Goal: Task Accomplishment & Management: Manage account settings

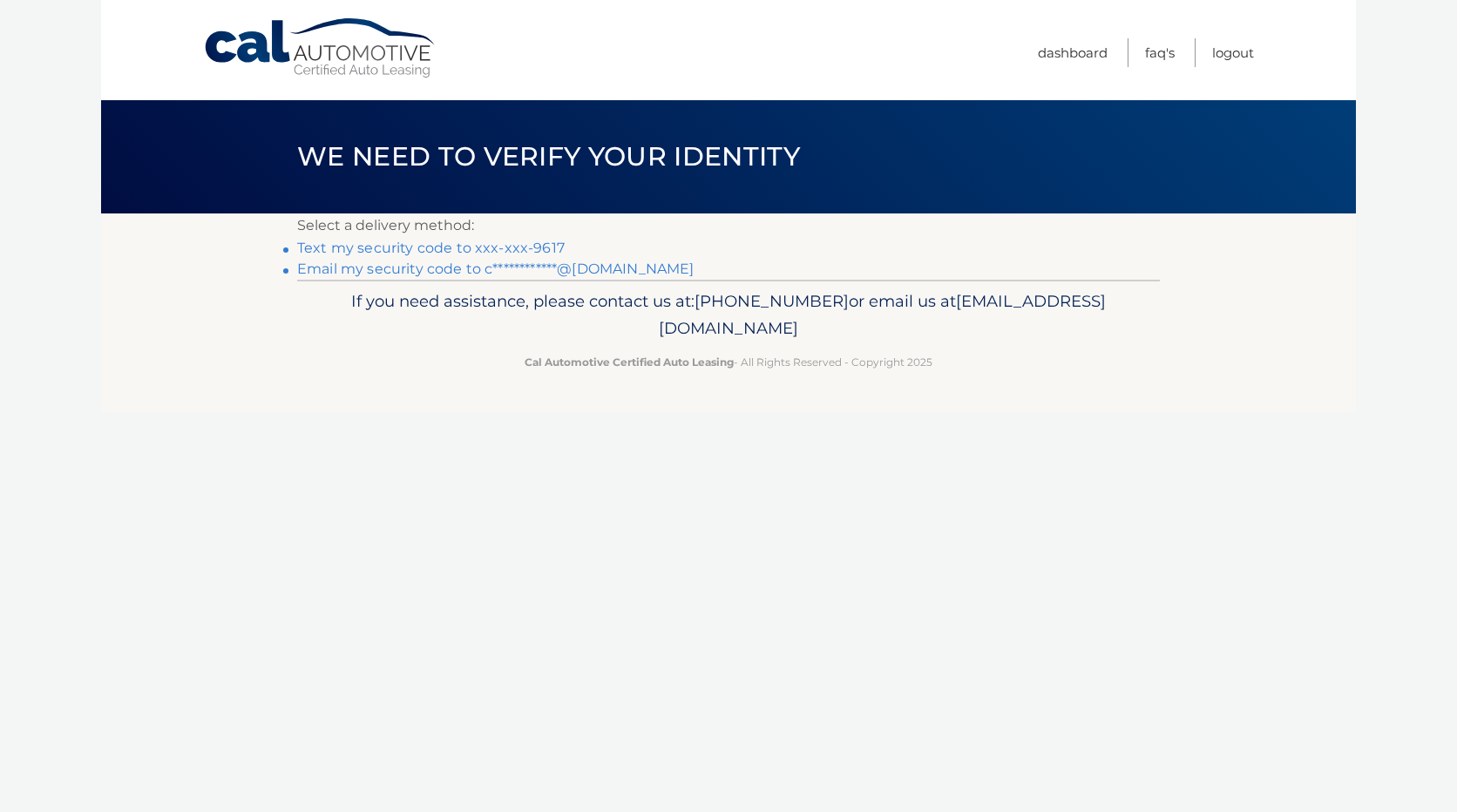
click at [382, 247] on link "Text my security code to xxx-xxx-9617" at bounding box center [430, 247] width 267 height 17
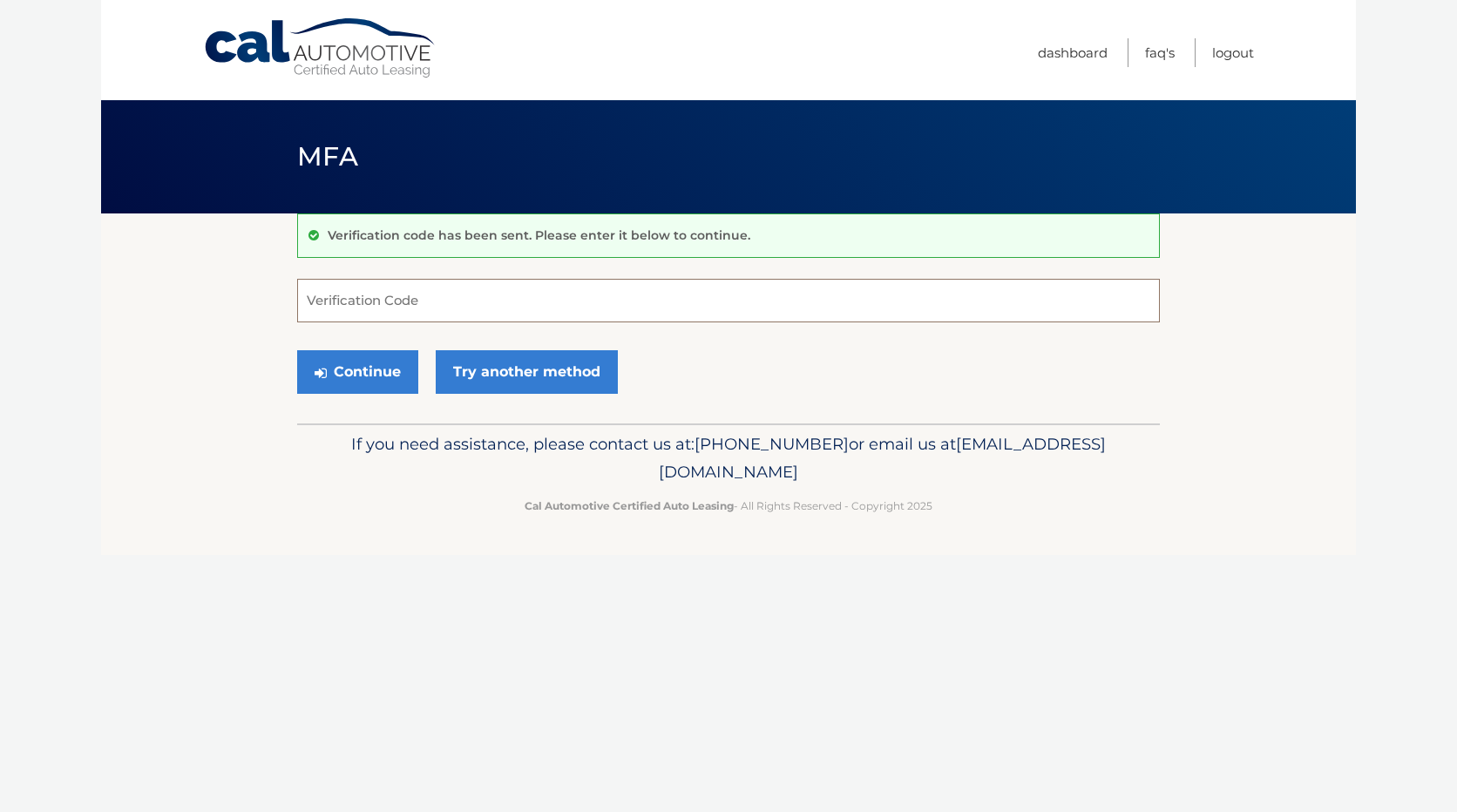
click at [386, 297] on input "Verification Code" at bounding box center [728, 301] width 863 height 44
type input "028931"
click at [372, 371] on button "Continue" at bounding box center [358, 372] width 121 height 44
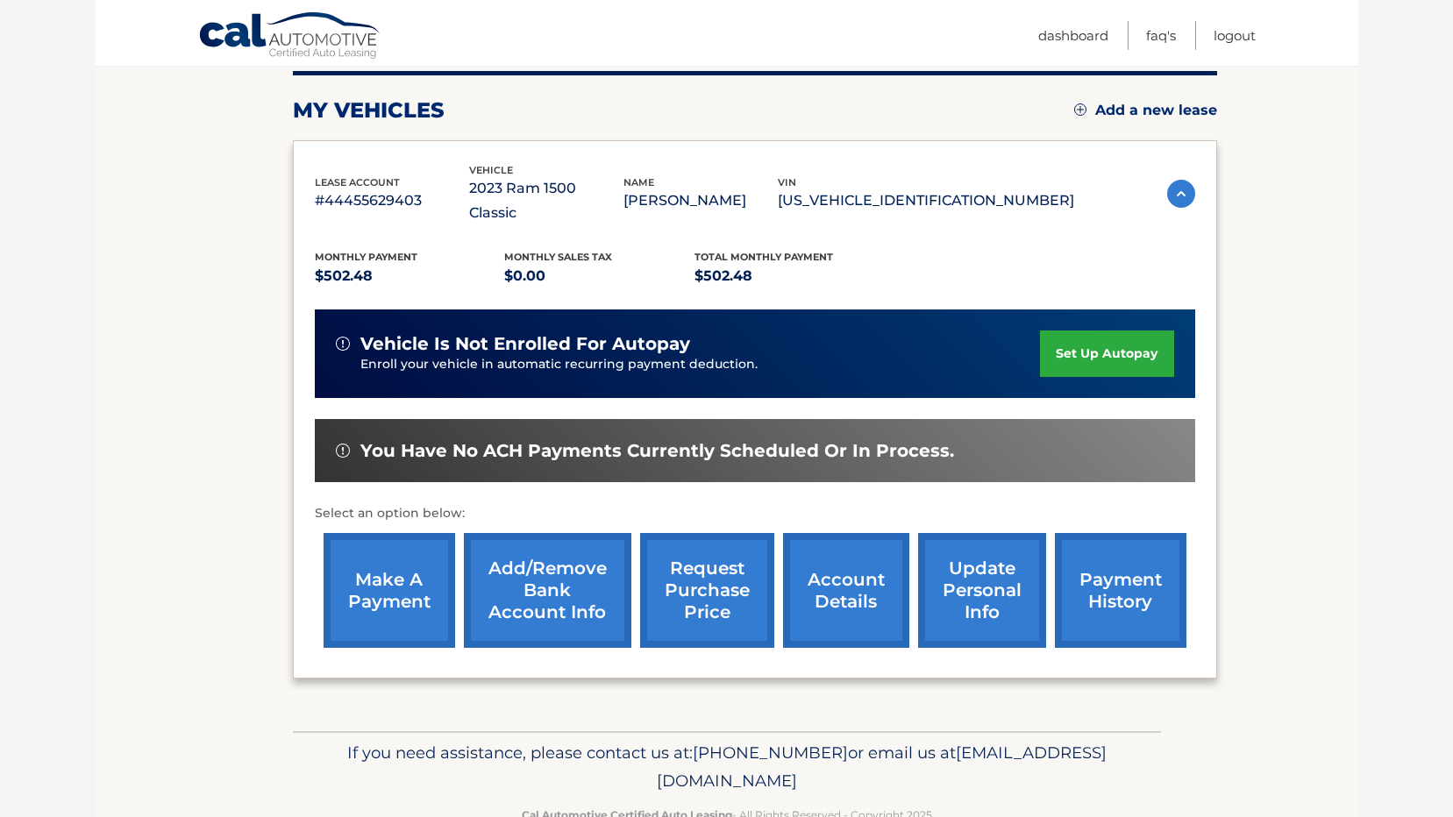
scroll to position [246, 0]
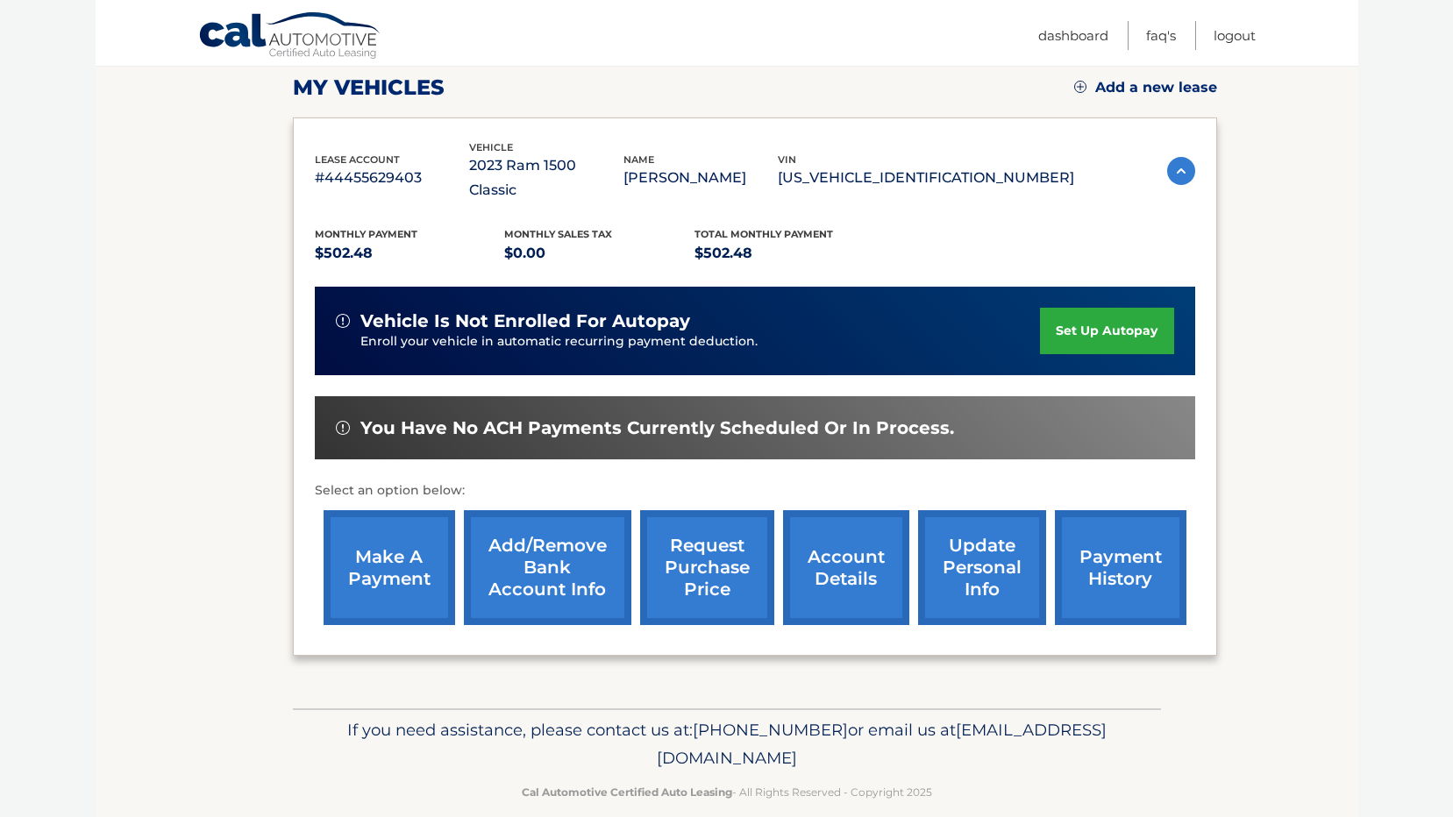
click at [381, 541] on link "make a payment" at bounding box center [390, 567] width 132 height 115
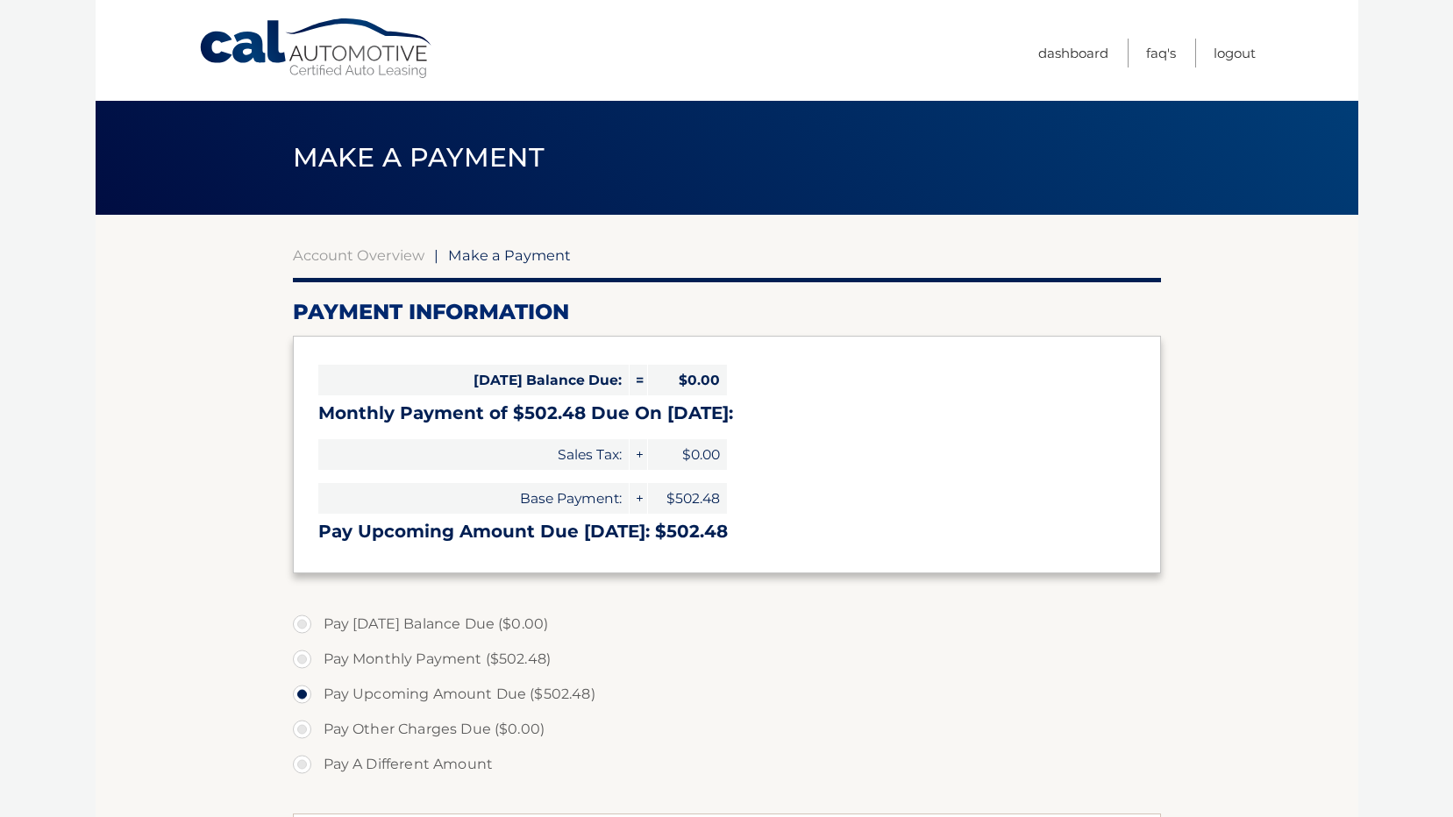
select select "NzUyZjUyMmYtMWFmYS00NDdmLTkzMjAtYzg5Yjc2MmRlNTcz"
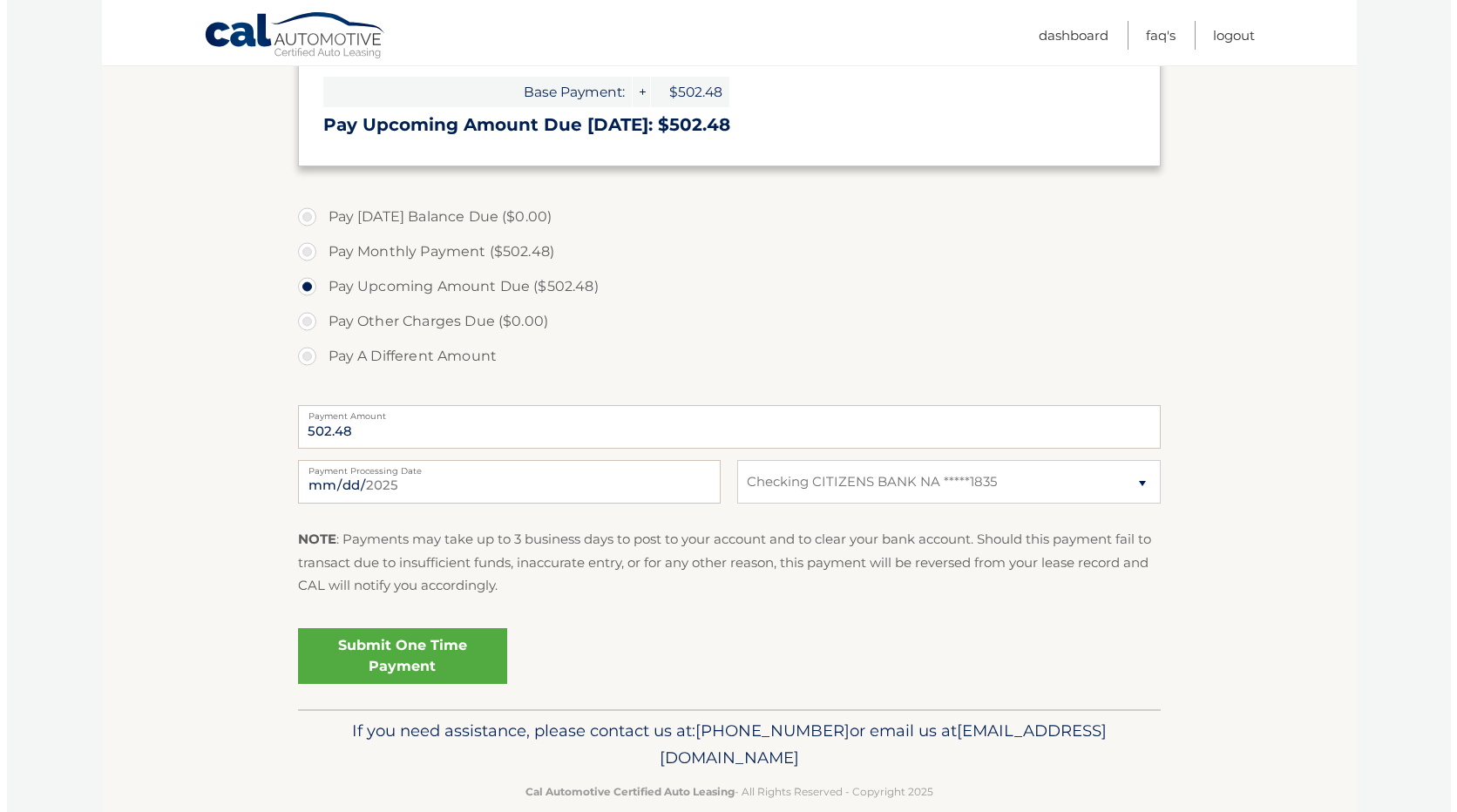
scroll to position [433, 0]
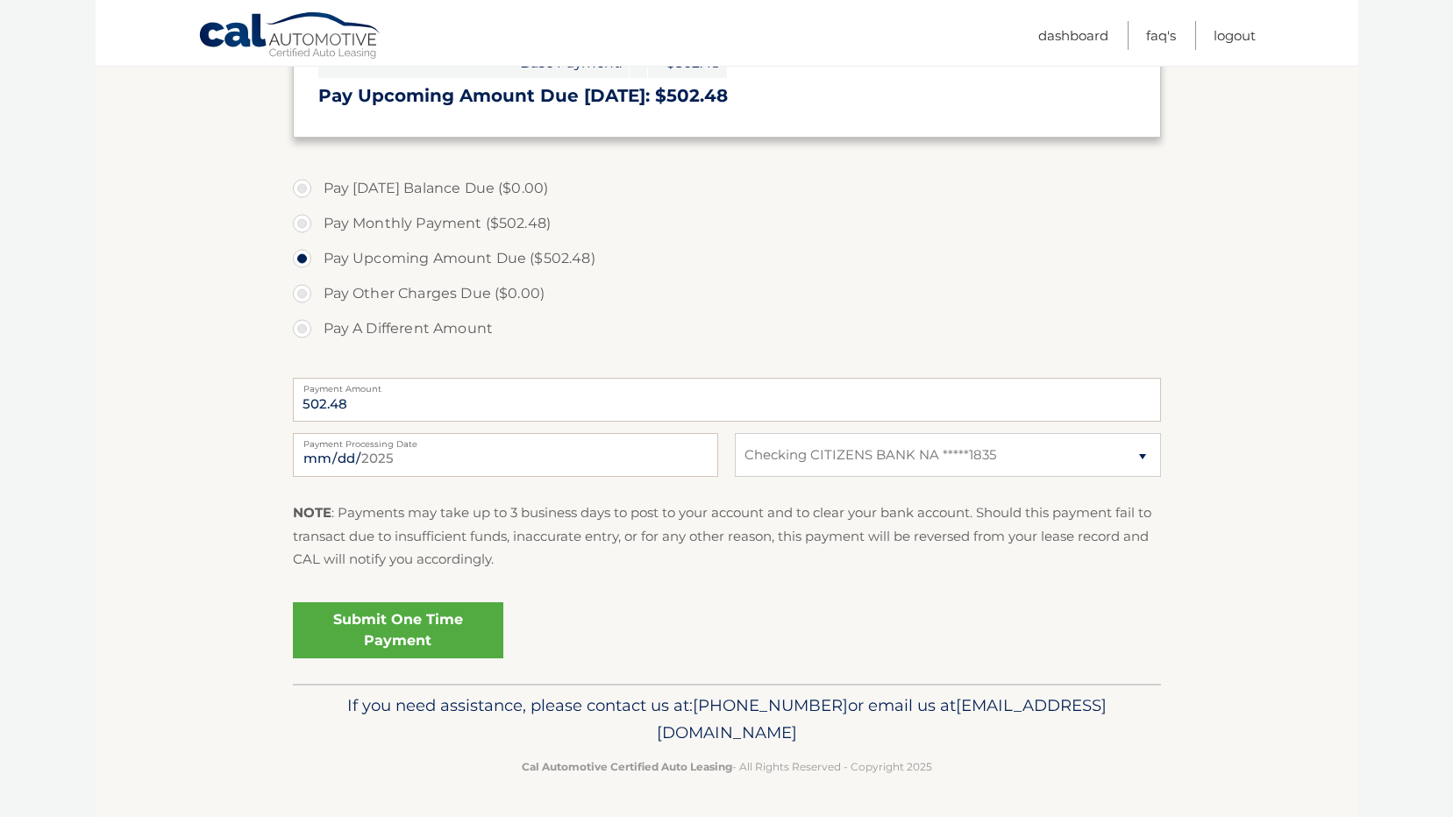
click at [395, 628] on link "Submit One Time Payment" at bounding box center [398, 630] width 210 height 56
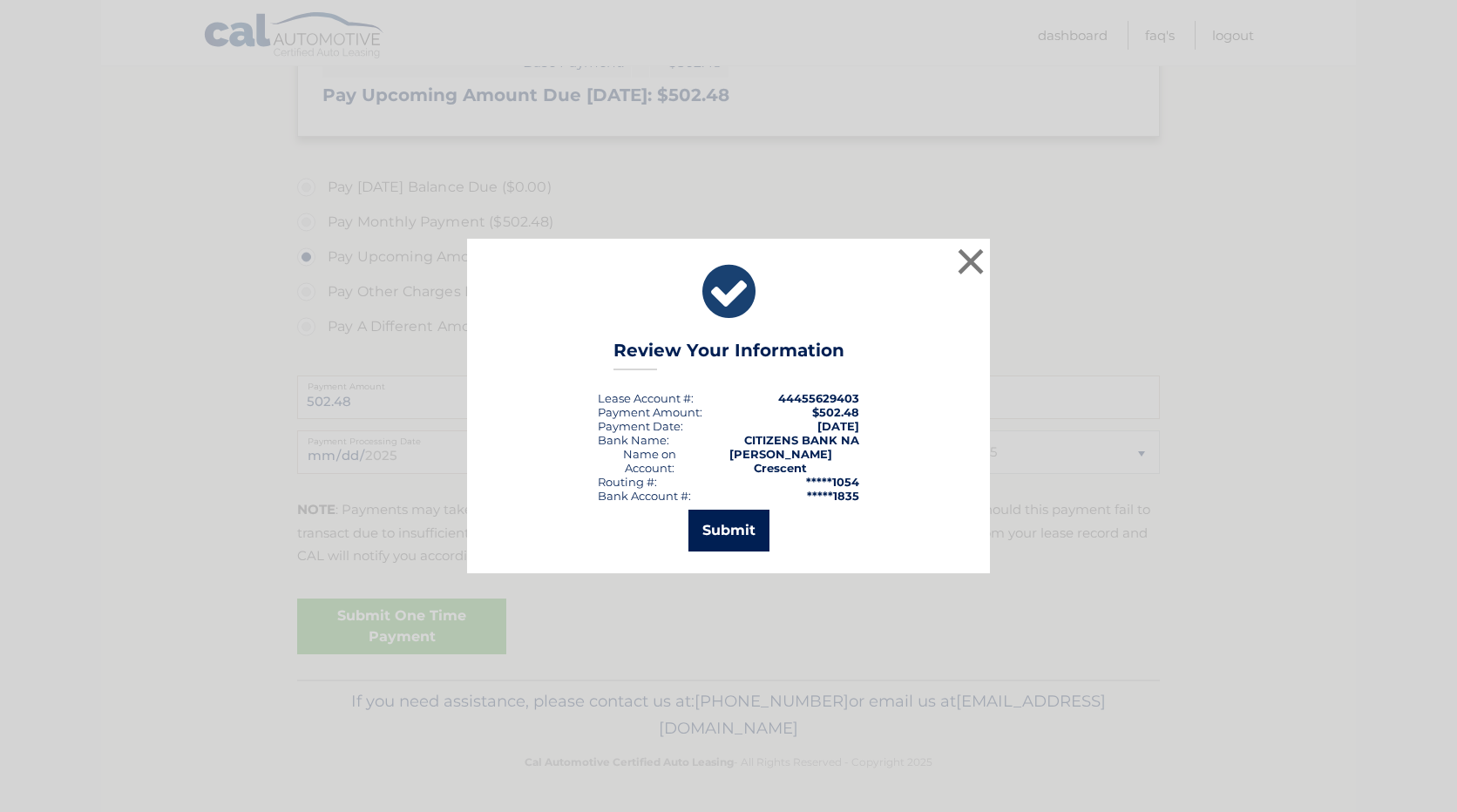
click at [729, 524] on button "Submit" at bounding box center [729, 531] width 81 height 42
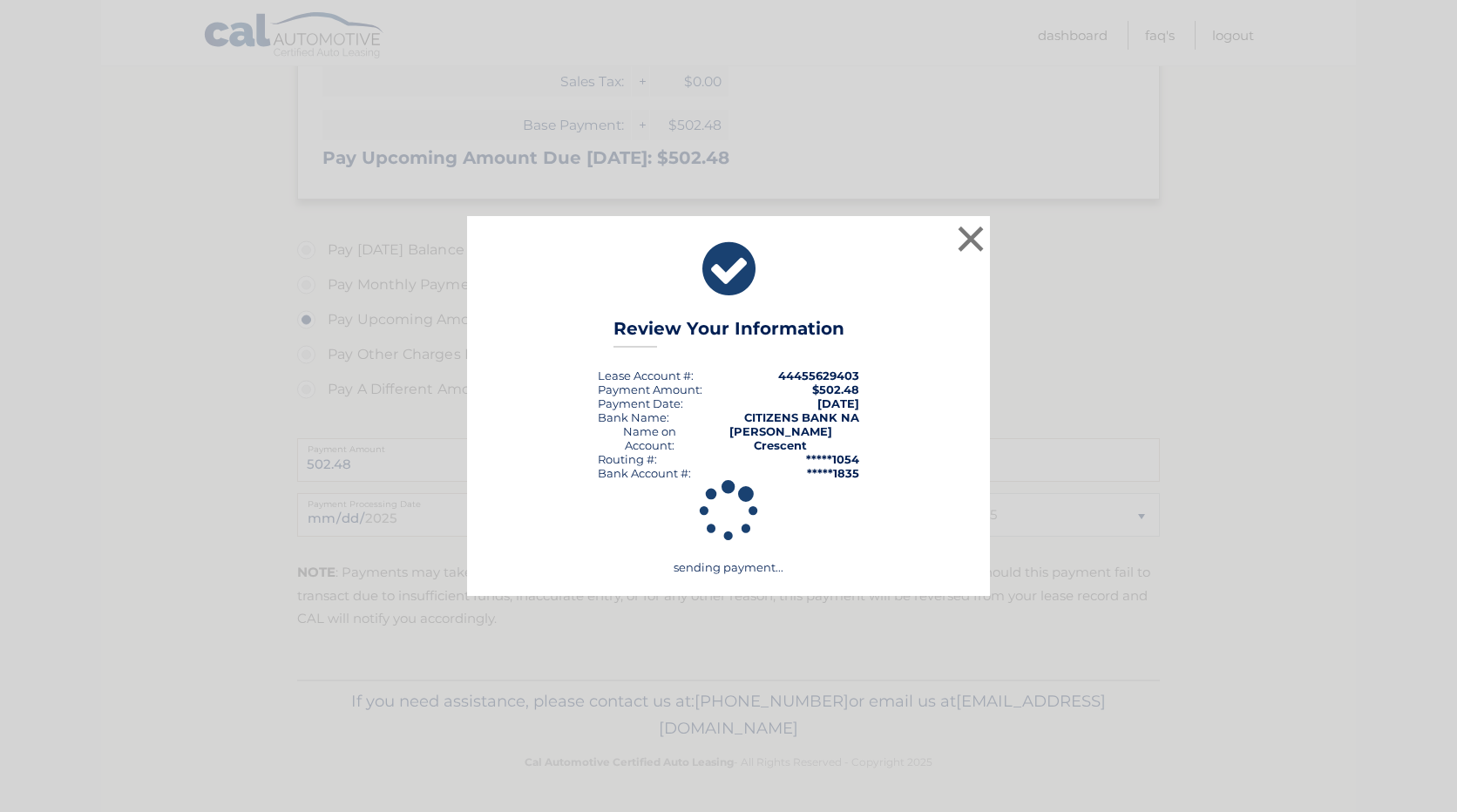
scroll to position [371, 0]
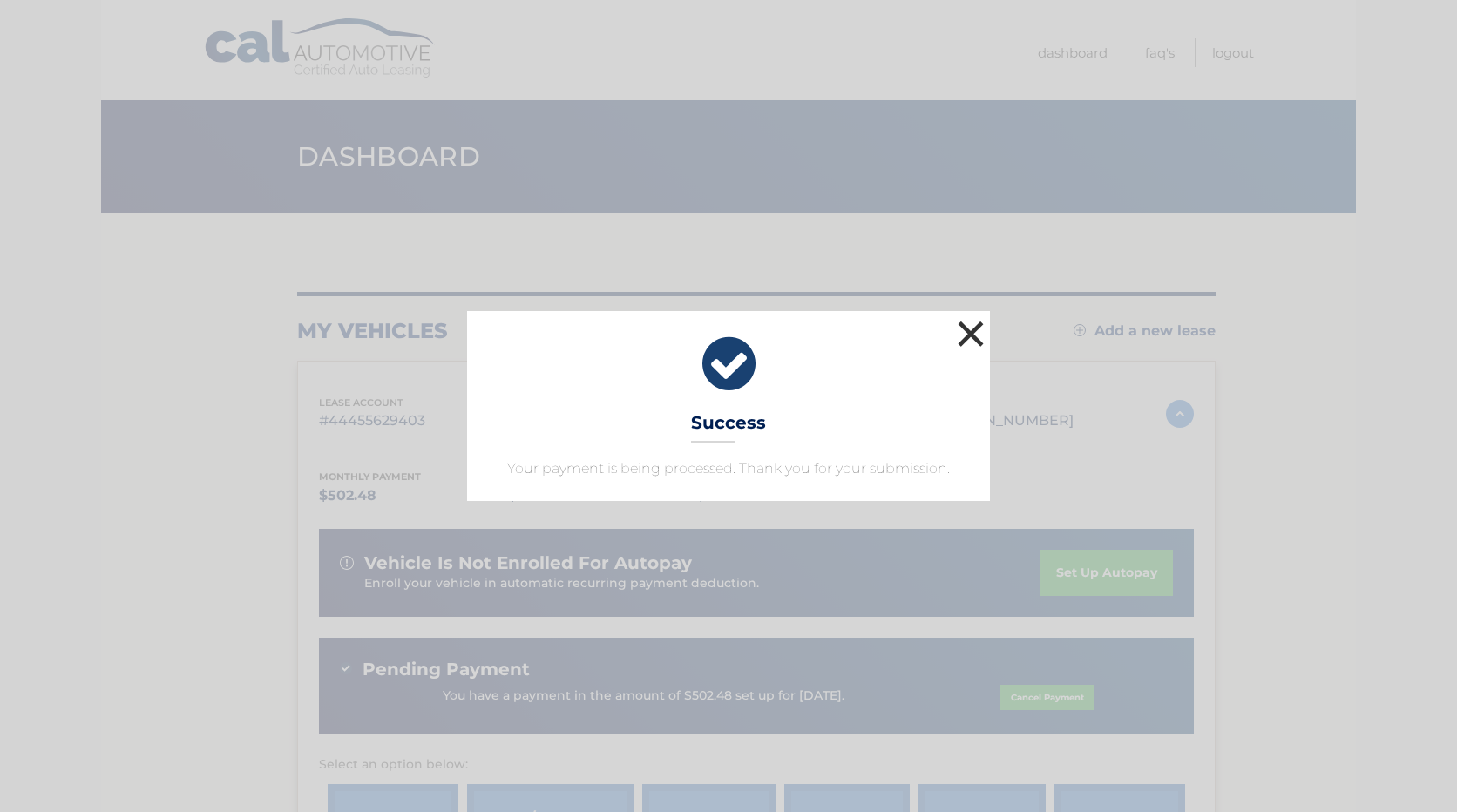
click at [958, 333] on button "×" at bounding box center [970, 333] width 35 height 35
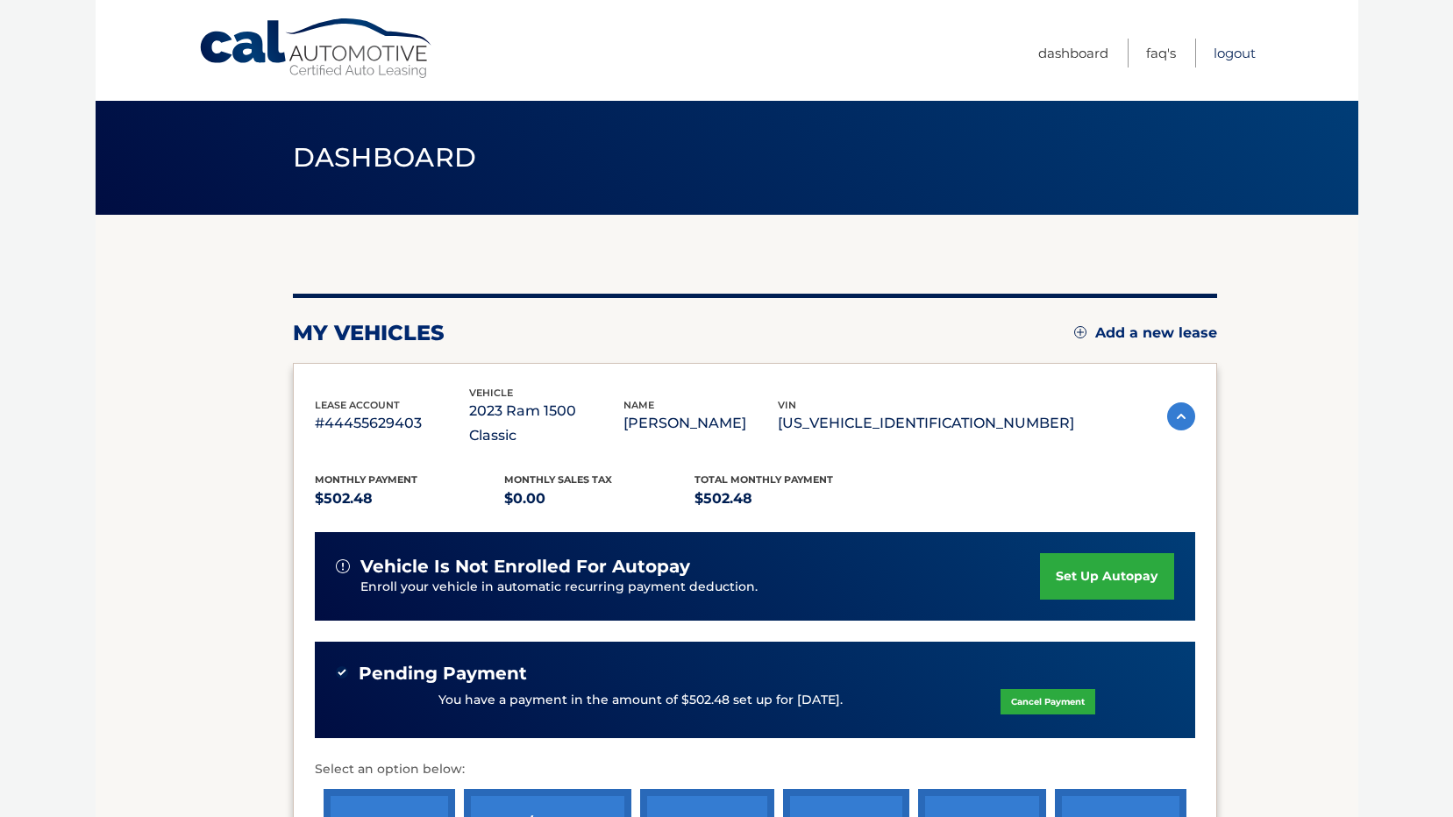
click at [1232, 47] on link "Logout" at bounding box center [1235, 53] width 42 height 29
